Goal: Information Seeking & Learning: Learn about a topic

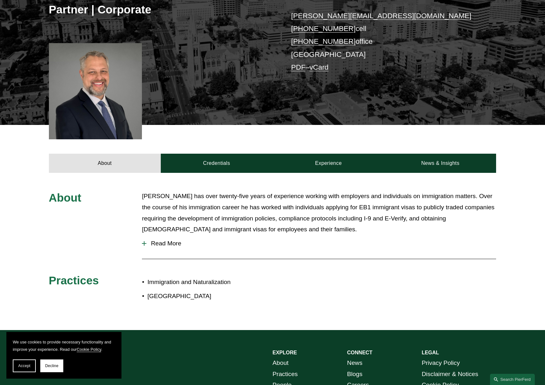
scroll to position [137, 0]
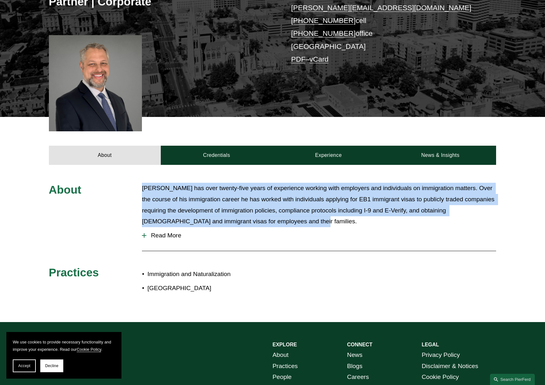
drag, startPoint x: 305, startPoint y: 224, endPoint x: 282, endPoint y: 179, distance: 50.9
click at [282, 179] on div "About [PERSON_NAME] has over twenty-five years of experience working with emplo…" at bounding box center [272, 243] width 545 height 157
drag, startPoint x: 294, startPoint y: 179, endPoint x: 327, endPoint y: 227, distance: 57.7
click at [327, 227] on div "About [PERSON_NAME] has over twenty-five years of experience working with emplo…" at bounding box center [272, 243] width 545 height 157
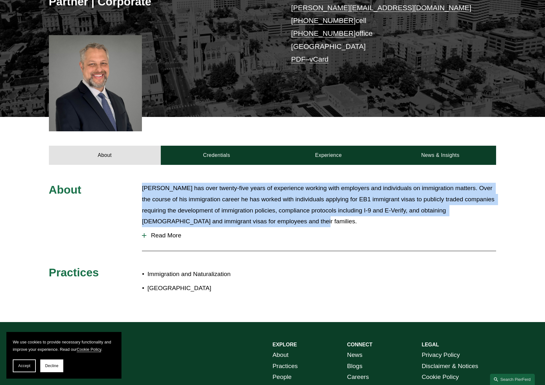
click at [327, 227] on button "Read More" at bounding box center [319, 235] width 354 height 17
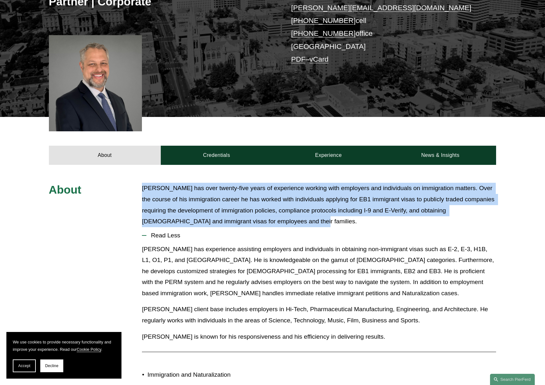
click at [328, 224] on p "[PERSON_NAME] has over twenty-five years of experience working with employers a…" at bounding box center [319, 205] width 354 height 44
drag, startPoint x: 324, startPoint y: 221, endPoint x: 306, endPoint y: 181, distance: 44.1
click at [306, 181] on div "About [PERSON_NAME] has over twenty-five years of experience working with emplo…" at bounding box center [272, 294] width 545 height 258
drag, startPoint x: 297, startPoint y: 180, endPoint x: 317, endPoint y: 220, distance: 44.9
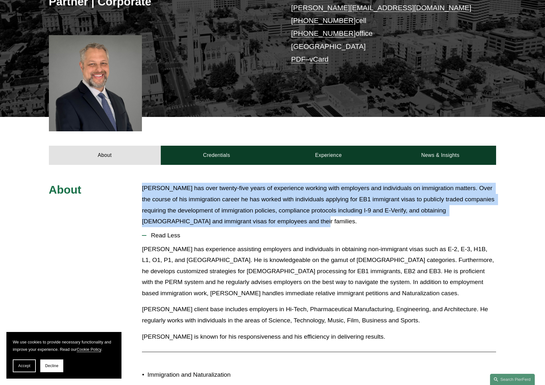
click at [317, 220] on div "About [PERSON_NAME] has over twenty-five years of experience working with emplo…" at bounding box center [272, 294] width 545 height 258
click at [317, 220] on p "[PERSON_NAME] has over twenty-five years of experience working with employers a…" at bounding box center [319, 205] width 354 height 44
drag, startPoint x: 322, startPoint y: 223, endPoint x: 305, endPoint y: 180, distance: 46.9
click at [305, 180] on div "About [PERSON_NAME] has over twenty-five years of experience working with emplo…" at bounding box center [272, 294] width 545 height 258
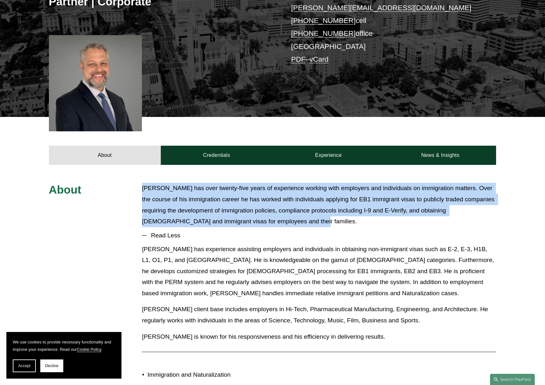
drag, startPoint x: 303, startPoint y: 181, endPoint x: 326, endPoint y: 223, distance: 47.6
click at [326, 223] on div "About [PERSON_NAME] has over twenty-five years of experience working with emplo…" at bounding box center [272, 294] width 545 height 258
click at [326, 223] on p "[PERSON_NAME] has over twenty-five years of experience working with employers a…" at bounding box center [319, 205] width 354 height 44
drag, startPoint x: 331, startPoint y: 225, endPoint x: 310, endPoint y: 178, distance: 51.6
click at [310, 178] on div "About [PERSON_NAME] has over twenty-five years of experience working with emplo…" at bounding box center [272, 294] width 545 height 258
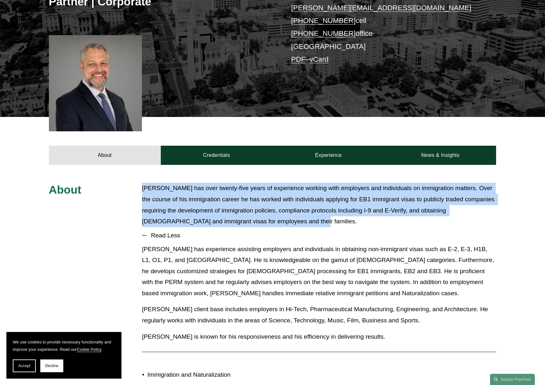
click at [310, 178] on div "About [PERSON_NAME] has over twenty-five years of experience working with emplo…" at bounding box center [272, 294] width 545 height 258
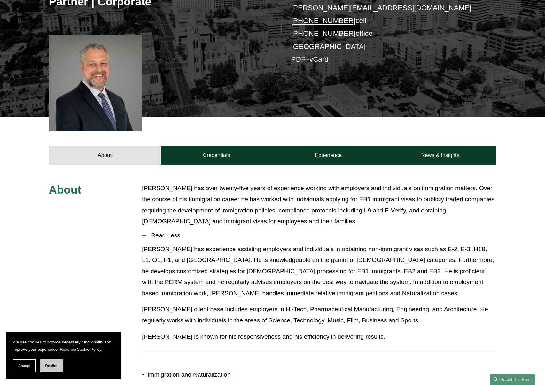
click at [53, 365] on span "Decline" at bounding box center [51, 366] width 13 height 4
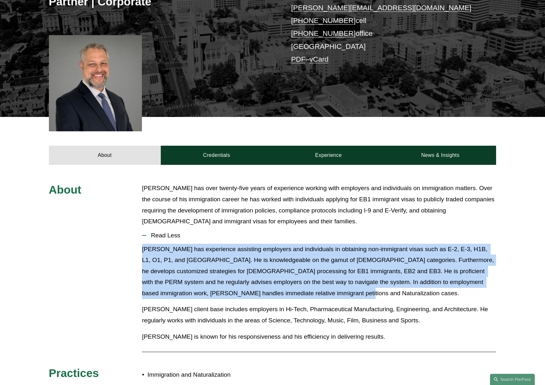
drag, startPoint x: 360, startPoint y: 293, endPoint x: 351, endPoint y: 241, distance: 52.3
click at [351, 241] on li "Read Less [PERSON_NAME] has experience assisting employers and individuals in o…" at bounding box center [319, 287] width 354 height 120
click at [351, 241] on button "Read Less" at bounding box center [319, 235] width 354 height 17
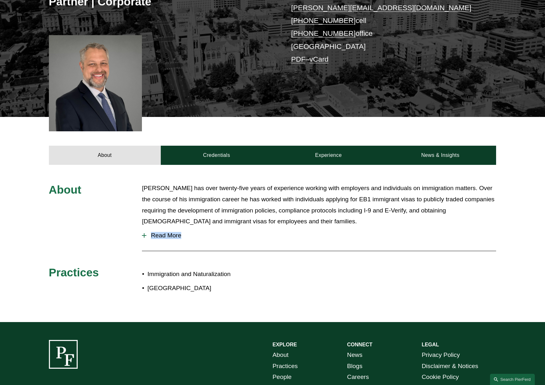
click at [343, 241] on button "Read More" at bounding box center [319, 235] width 354 height 17
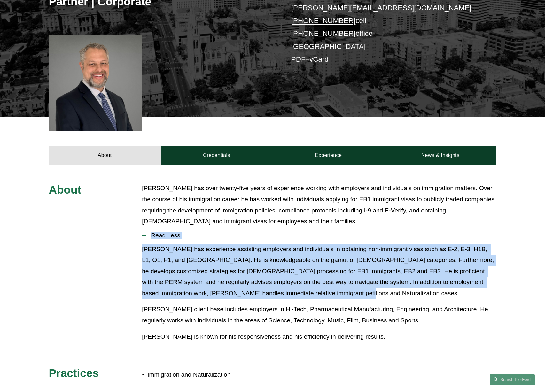
click at [359, 296] on p "[PERSON_NAME] has experience assisting employers and individuals in obtaining n…" at bounding box center [319, 271] width 354 height 55
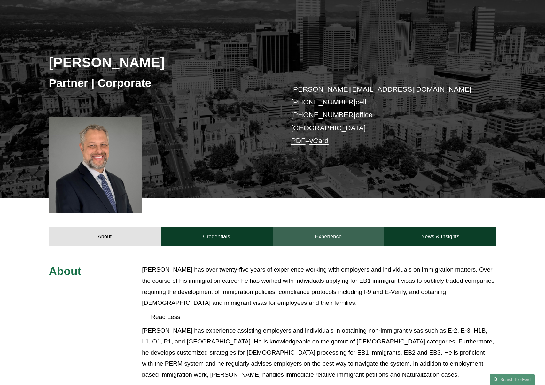
scroll to position [0, 0]
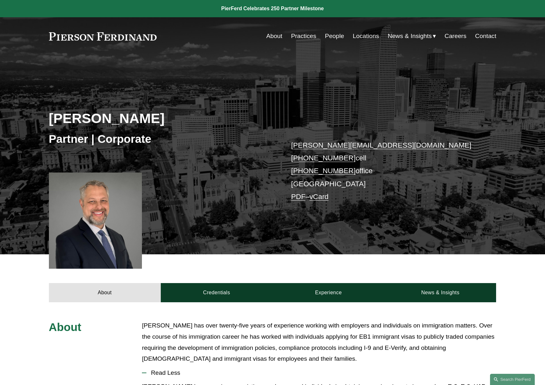
click at [281, 10] on link at bounding box center [272, 8] width 545 height 17
